Goal: Complete application form

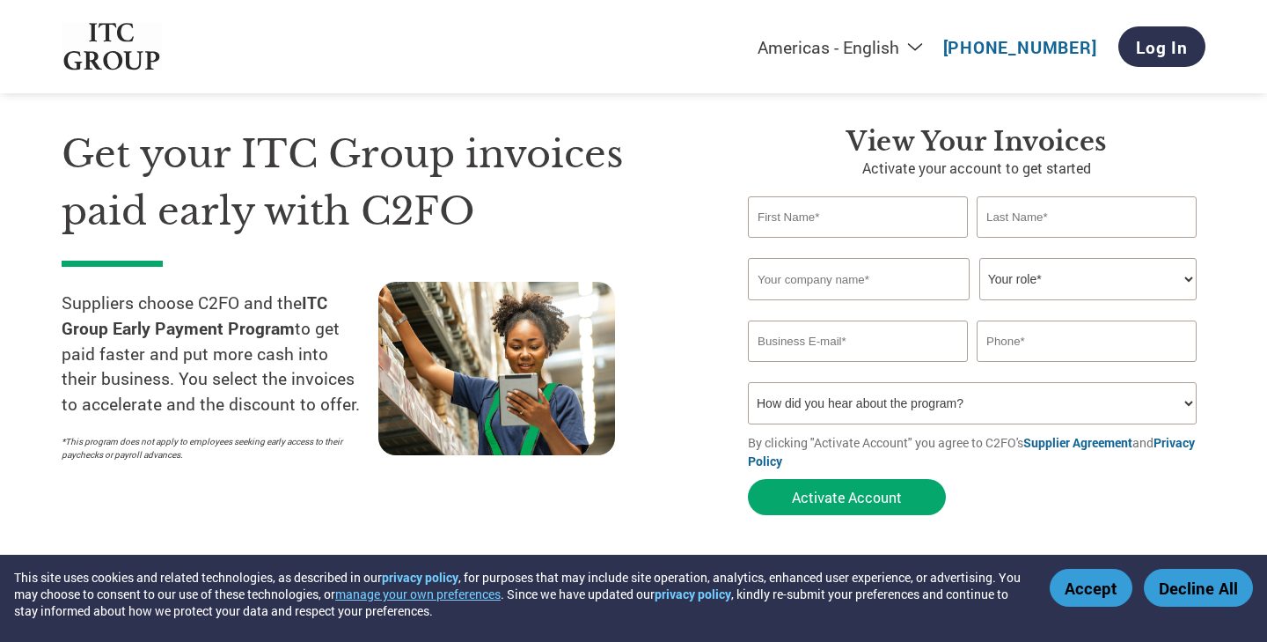
scroll to position [41, 0]
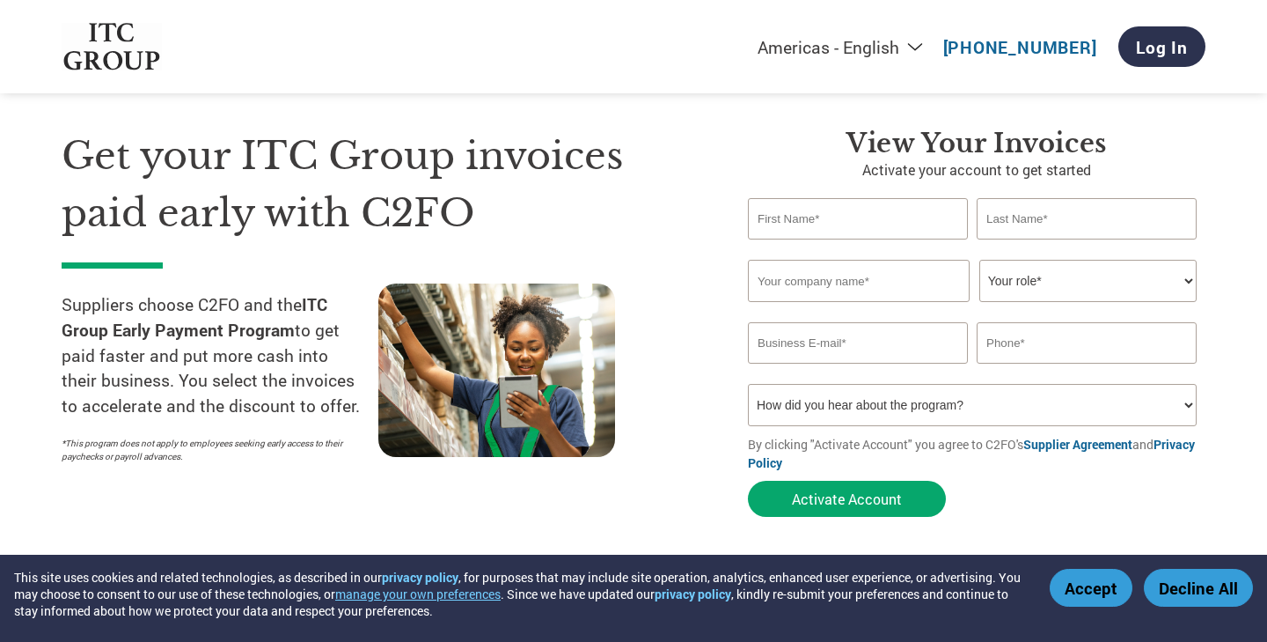
click at [819, 229] on input "text" at bounding box center [858, 218] width 220 height 41
type input "[PERSON_NAME]"
type input "Bhat"
type input "09910969297"
click at [873, 278] on input "text" at bounding box center [859, 281] width 222 height 42
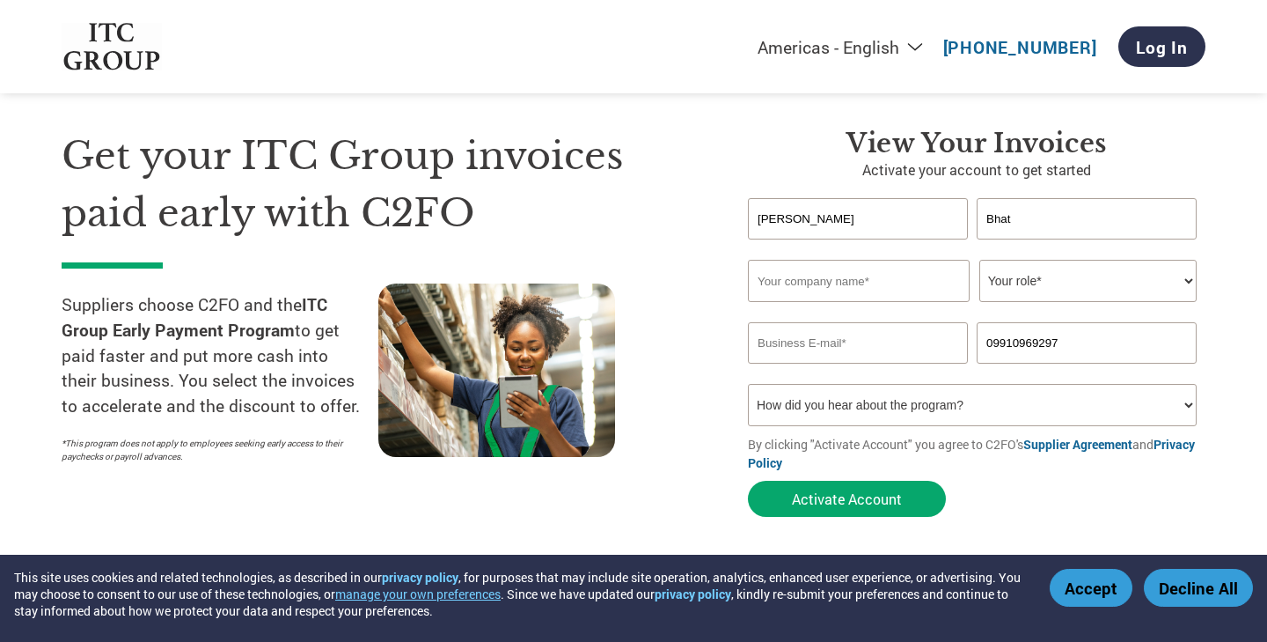
type input "Ecokaari Private Limited"
type input "ecokaari@gmail.com"
click at [1027, 291] on select "Your role* CFO Controller Credit Manager Finance Director Treasurer CEO Preside…" at bounding box center [1088, 281] width 217 height 42
select select "OWNER_FOUNDER"
click at [980, 261] on select "Your role* CFO Controller Credit Manager Finance Director Treasurer CEO Preside…" at bounding box center [1088, 281] width 217 height 42
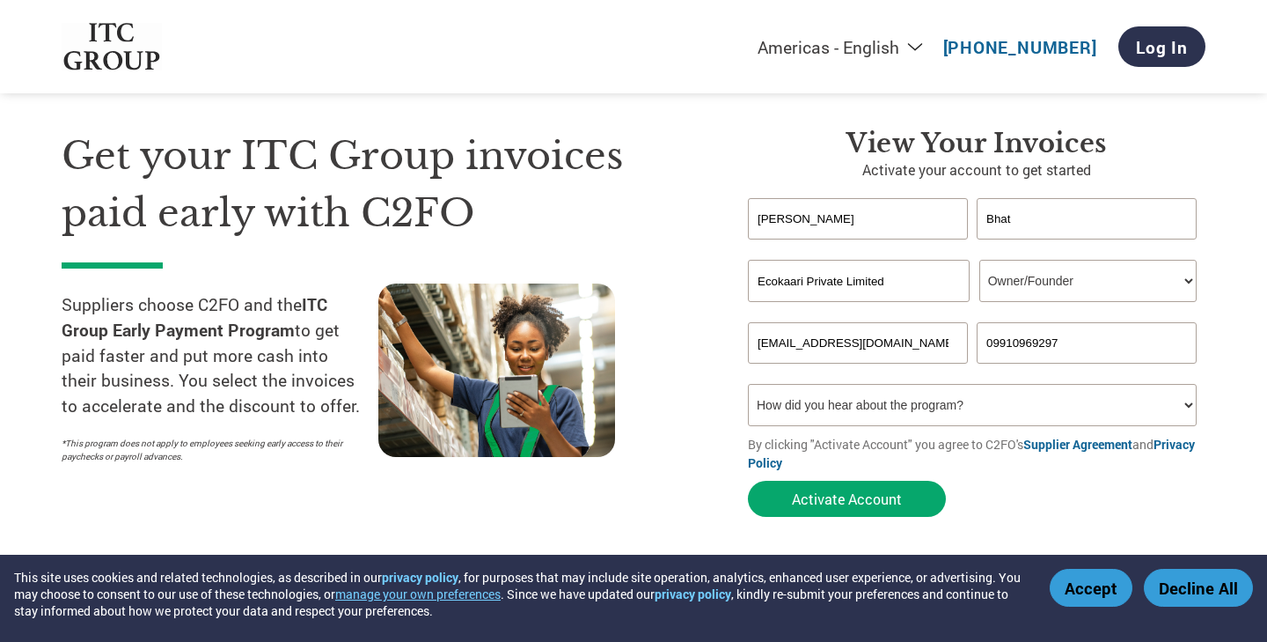
drag, startPoint x: 1065, startPoint y: 344, endPoint x: 945, endPoint y: 342, distance: 119.7
click at [945, 343] on div "ecokaari@gmail.com 09910969297" at bounding box center [977, 342] width 458 height 41
type input "9702422111"
click at [828, 346] on input "ecokaari@gmail.com" at bounding box center [858, 342] width 220 height 41
type input "nandan@ecokaari.org"
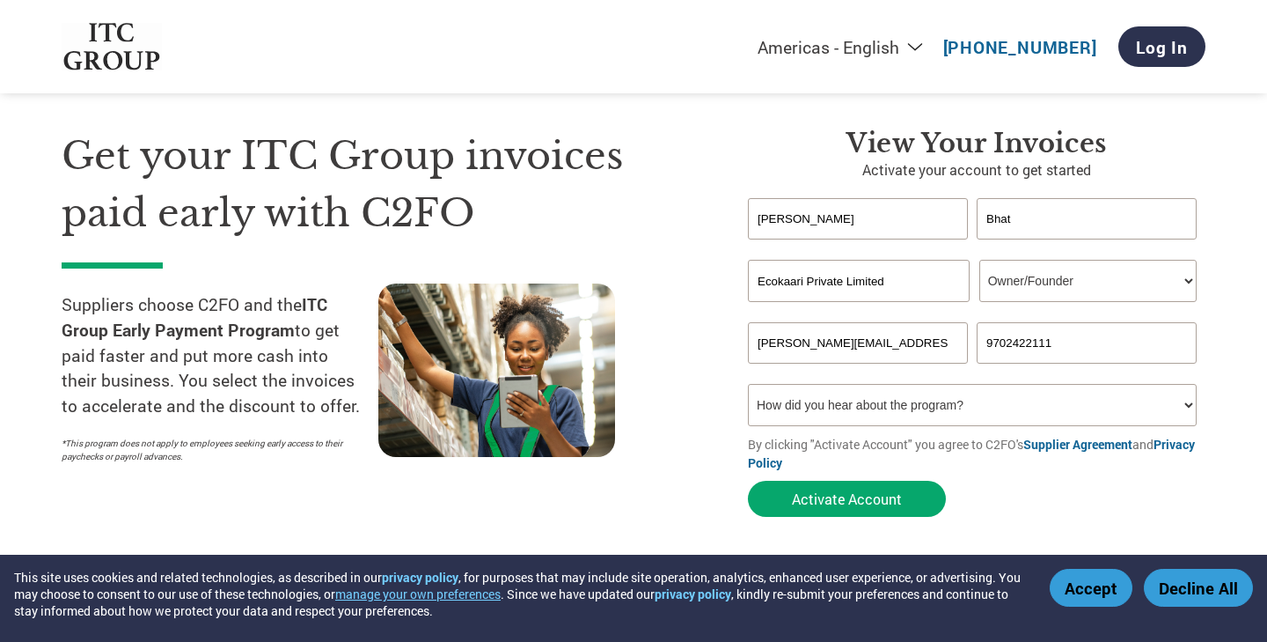
click at [925, 415] on select "How did you hear about the program? Received a letter Email Social Media Online…" at bounding box center [972, 405] width 449 height 42
select select "Received a Letter"
click at [748, 386] on select "How did you hear about the program? Received a letter Email Social Media Online…" at bounding box center [972, 405] width 449 height 42
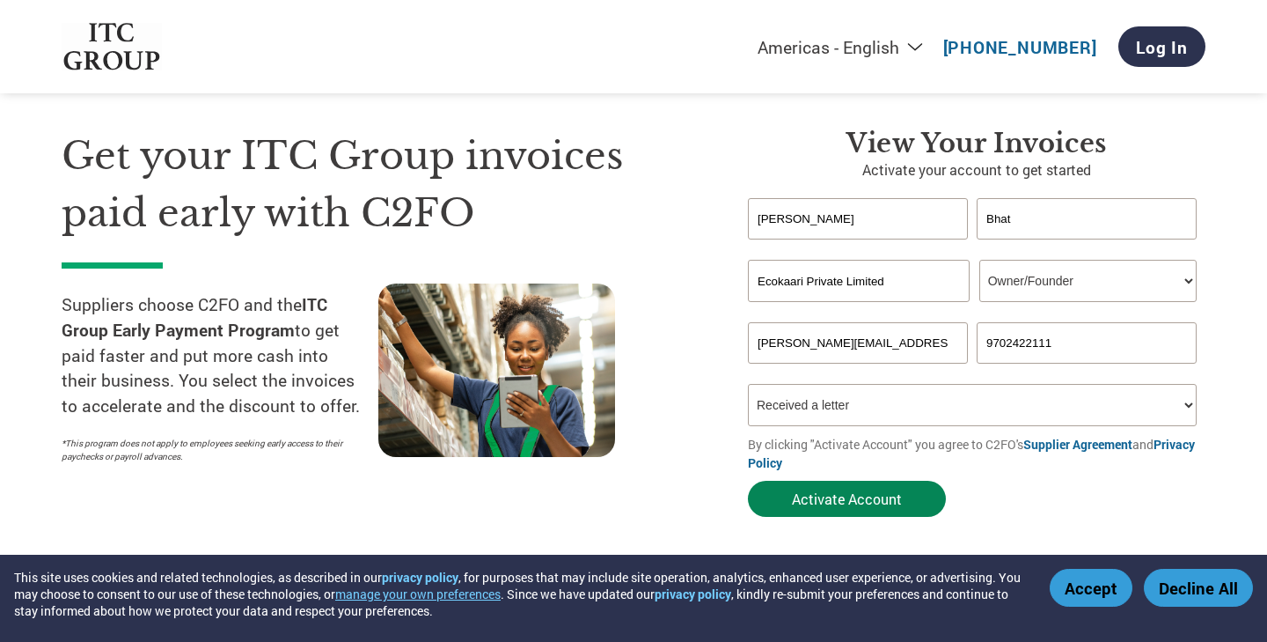
click at [851, 503] on button "Activate Account" at bounding box center [847, 499] width 198 height 36
